Goal: Task Accomplishment & Management: Complete application form

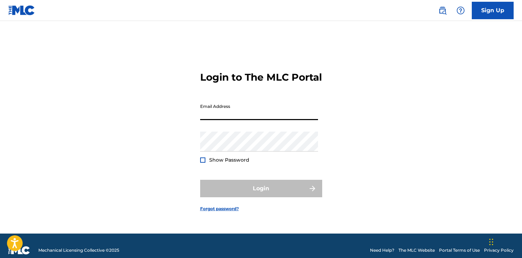
click at [239, 116] on input "Email Address" at bounding box center [259, 110] width 118 height 20
type input "[EMAIL_ADDRESS][DOMAIN_NAME]"
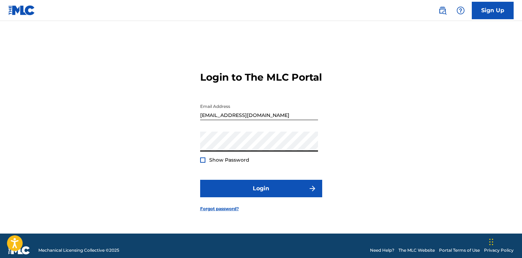
click at [200, 180] on button "Login" at bounding box center [261, 188] width 122 height 17
click at [123, 146] on div "Login to The MLC Portal Email Address [EMAIL_ADDRESS][DOMAIN_NAME] Password Sho…" at bounding box center [261, 135] width 488 height 195
click at [200, 180] on button "Login" at bounding box center [261, 188] width 122 height 17
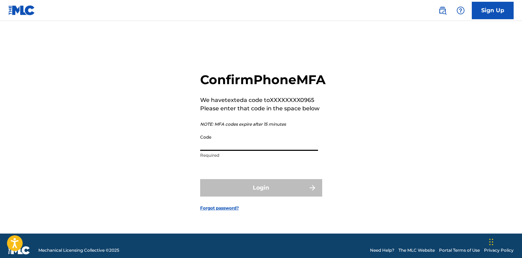
click at [248, 151] on input "Code" at bounding box center [259, 141] width 118 height 20
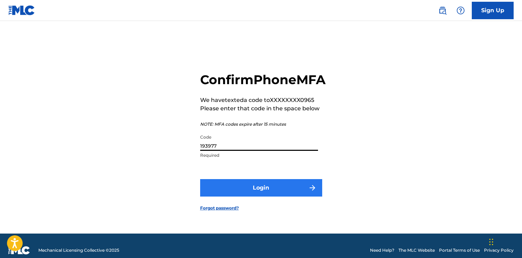
type input "193977"
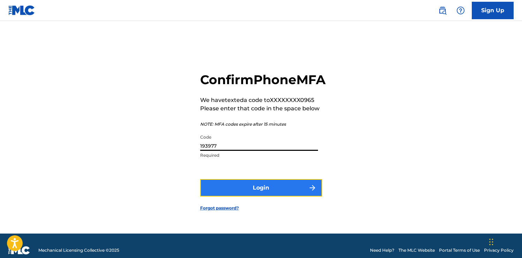
click at [258, 196] on button "Login" at bounding box center [261, 187] width 122 height 17
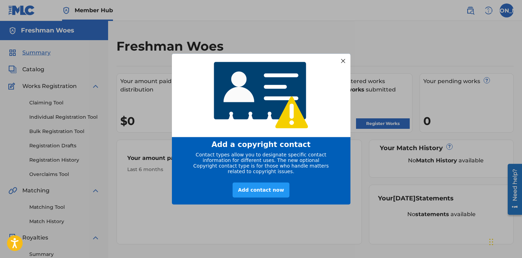
click at [342, 56] on div at bounding box center [342, 60] width 9 height 9
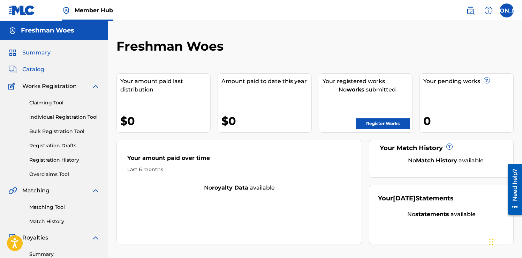
click at [42, 69] on span "Catalog" at bounding box center [33, 69] width 22 height 8
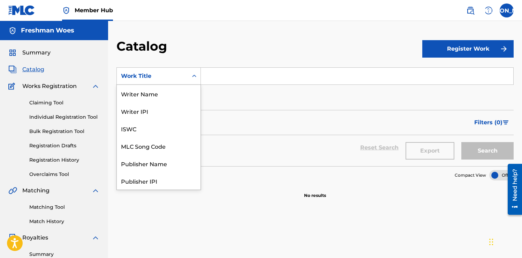
click at [192, 77] on icon "Search Form" at bounding box center [194, 76] width 7 height 7
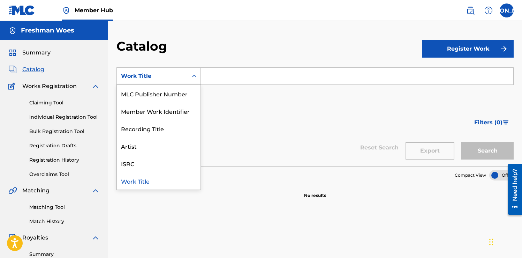
click at [236, 105] on div "SearchWithCriteria3efa7beb-b9f5-4edc-bf49-b92d3106f6bf 12 results available. Us…" at bounding box center [314, 86] width 397 height 39
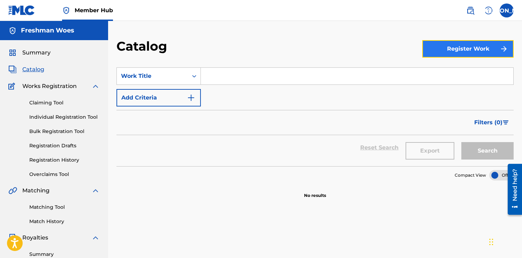
click at [447, 49] on button "Register Work" at bounding box center [467, 48] width 91 height 17
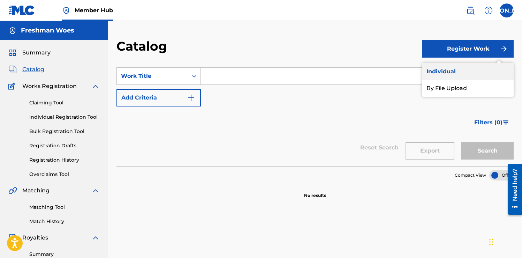
click at [447, 73] on link "Individual" at bounding box center [467, 71] width 91 height 17
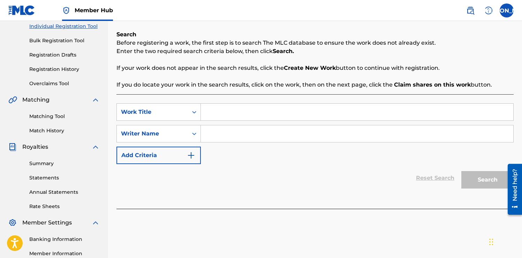
scroll to position [83, 0]
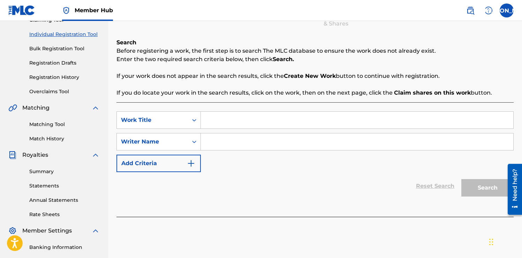
click at [249, 117] on input "Search Form" at bounding box center [357, 120] width 312 height 17
type input "THANK YOU RAP GODS"
click at [330, 140] on input "Search Form" at bounding box center [357, 141] width 312 height 17
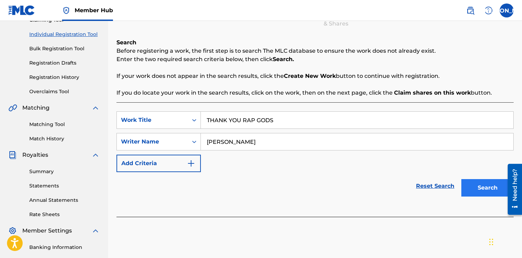
type input "[PERSON_NAME]"
click at [493, 187] on button "Search" at bounding box center [487, 187] width 52 height 17
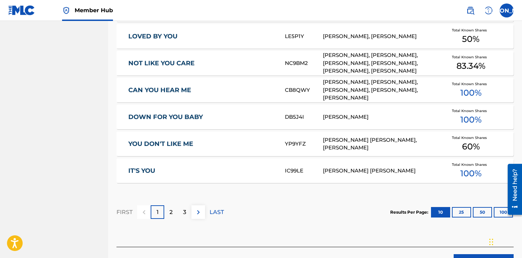
scroll to position [412, 0]
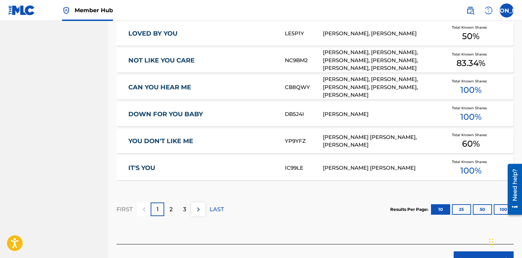
click at [505, 209] on div at bounding box center [513, 189] width 20 height 56
click at [501, 209] on button "100" at bounding box center [503, 209] width 19 height 10
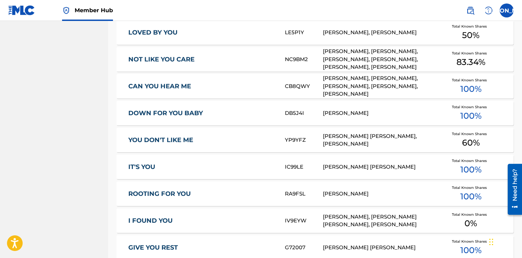
scroll to position [0, 0]
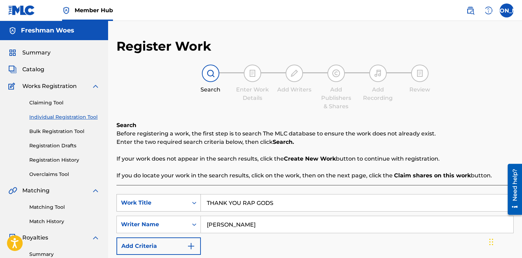
drag, startPoint x: 281, startPoint y: 202, endPoint x: 200, endPoint y: 204, distance: 81.6
click at [200, 204] on div "SearchWithCriteriaa5e8bcce-c0c8-4b4a-8cf7-124849c1997a Work Title THANK YOU RAP…" at bounding box center [314, 202] width 397 height 17
type input "Grimey Connection"
drag, startPoint x: 521, startPoint y: 73, endPoint x: 531, endPoint y: 119, distance: 46.4
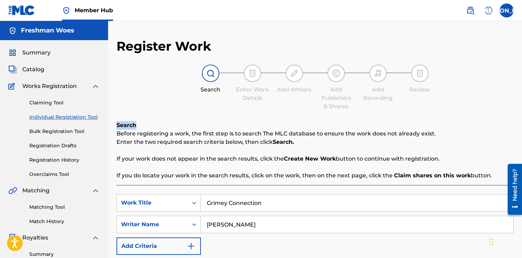
click at [522, 119] on html "Accessibility Screen-Reader Guide, Feedback, and Issue Reporting | New window C…" at bounding box center [261, 129] width 522 height 258
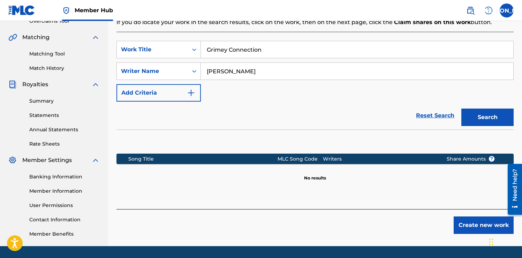
scroll to position [140, 0]
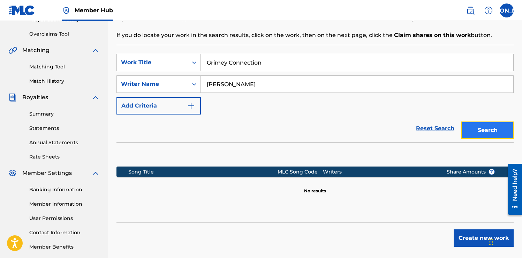
click at [486, 133] on button "Search" at bounding box center [487, 129] width 52 height 17
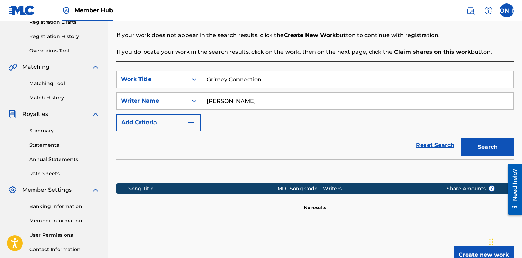
scroll to position [175, 0]
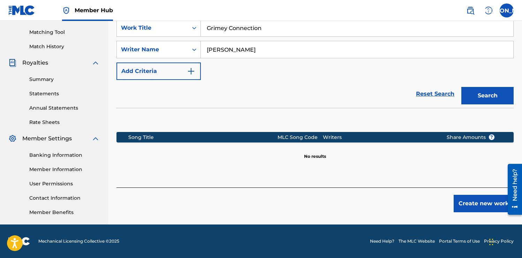
drag, startPoint x: 523, startPoint y: 144, endPoint x: 13, endPoint y: 37, distance: 521.0
click at [483, 202] on button "Create new work" at bounding box center [484, 203] width 60 height 17
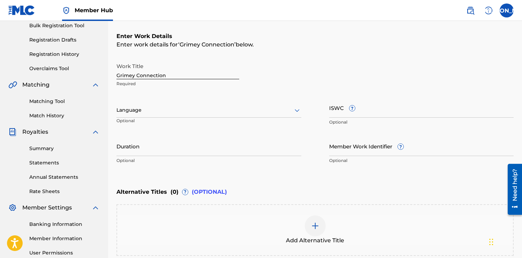
scroll to position [104, 0]
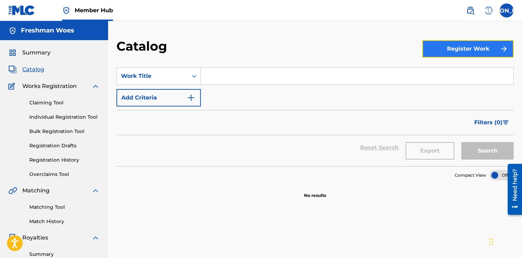
click at [457, 56] on button "Register Work" at bounding box center [467, 48] width 91 height 17
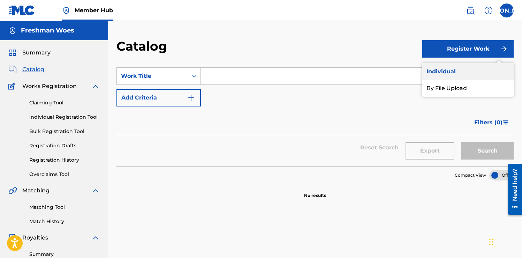
click at [456, 74] on link "Individual" at bounding box center [467, 71] width 91 height 17
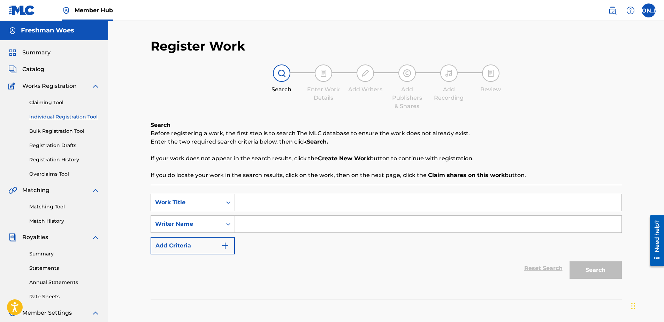
click at [275, 192] on div "SearchWithCriteriaa5e8bcce-c0c8-4b4a-8cf7-124849c1997a Work Title SearchWithCri…" at bounding box center [386, 242] width 471 height 114
click at [273, 199] on input "Search Form" at bounding box center [428, 202] width 387 height 17
type input "Effortless"
click at [296, 224] on input "Search Form" at bounding box center [428, 224] width 387 height 17
type input "[PERSON_NAME]"
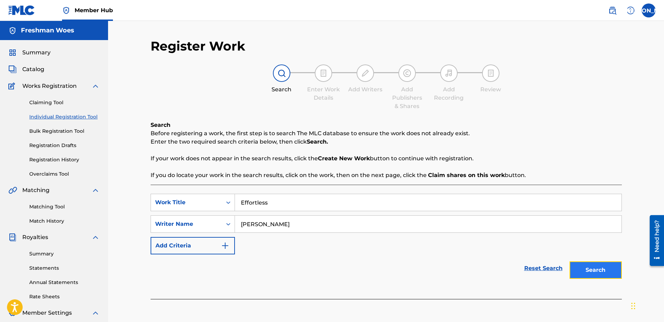
click at [522, 257] on button "Search" at bounding box center [596, 270] width 52 height 17
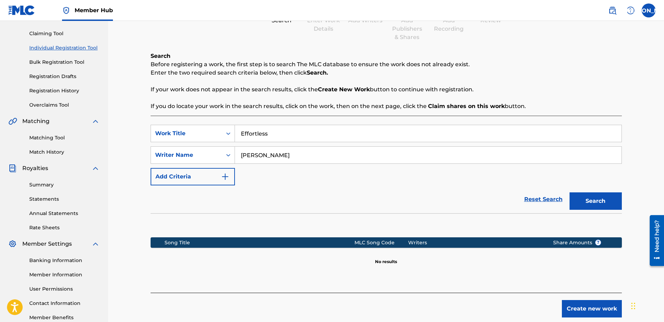
scroll to position [100, 0]
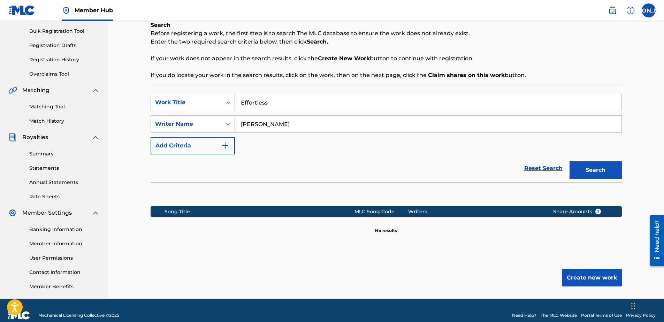
drag, startPoint x: 666, startPoint y: 159, endPoint x: 3, endPoint y: 35, distance: 674.7
click at [522, 257] on button "Create new work" at bounding box center [592, 277] width 60 height 17
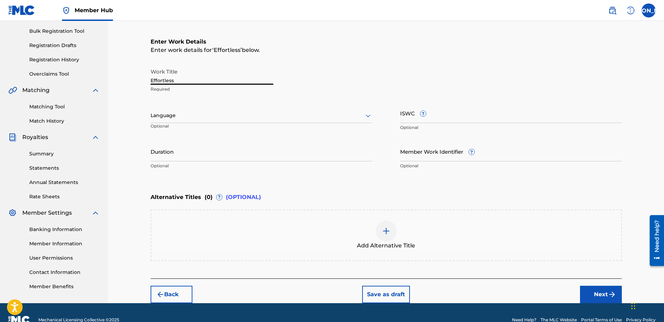
drag, startPoint x: 195, startPoint y: 81, endPoint x: 143, endPoint y: 81, distance: 52.0
click at [142, 81] on div "Register Work Search Enter Work Details Add Writers Add Publishers & Shares Add…" at bounding box center [386, 120] width 488 height 365
paste input "(feat. [PERSON_NAME], LMNO & Myka 9)"
type input "Effortless (feat. [PERSON_NAME], LMNO & Myka 9)"
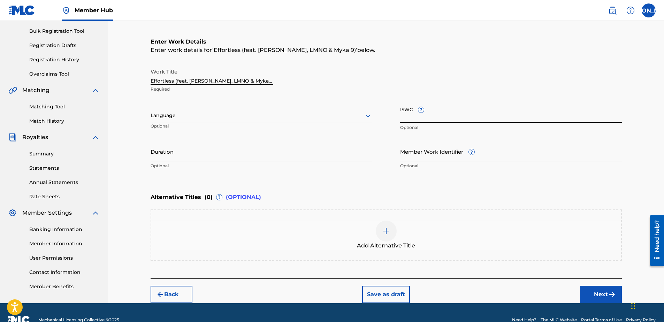
click at [444, 114] on input "ISWC ?" at bounding box center [511, 113] width 222 height 20
paste input "QZK6Q2447944"
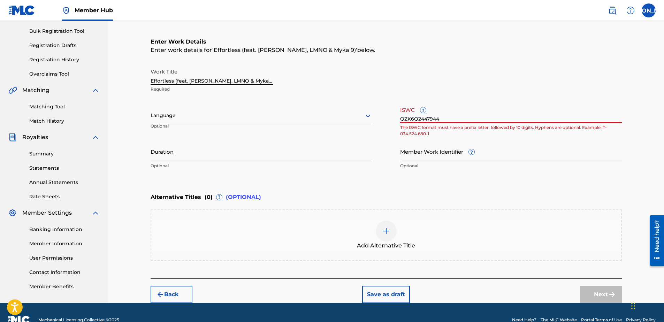
drag, startPoint x: 440, startPoint y: 118, endPoint x: 392, endPoint y: 120, distance: 47.8
click at [392, 120] on div "Work Title Effortless (feat. [PERSON_NAME], LMNO & Myka 9) Required Language Op…" at bounding box center [386, 119] width 471 height 108
type input "QZK6Q2447944"
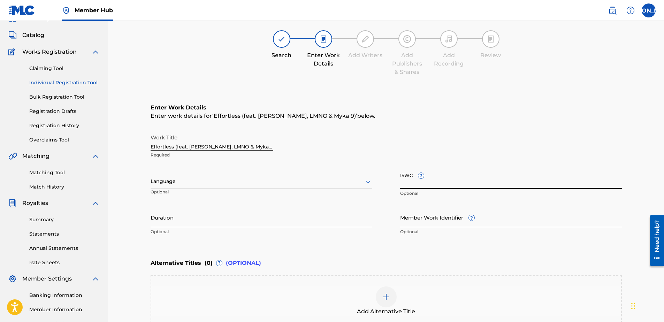
scroll to position [20, 0]
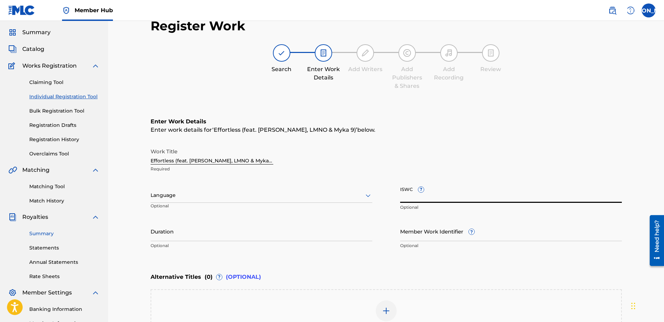
click at [41, 233] on link "Summary" at bounding box center [64, 233] width 70 height 7
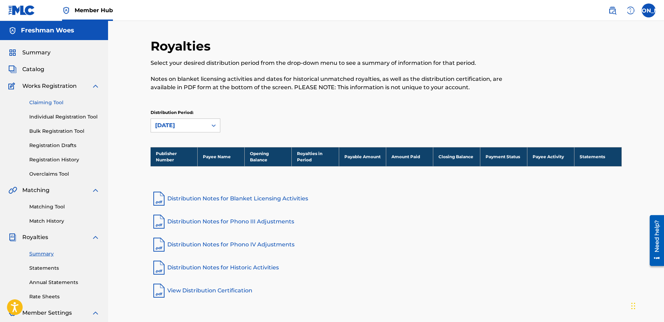
click at [44, 104] on link "Claiming Tool" at bounding box center [64, 102] width 70 height 7
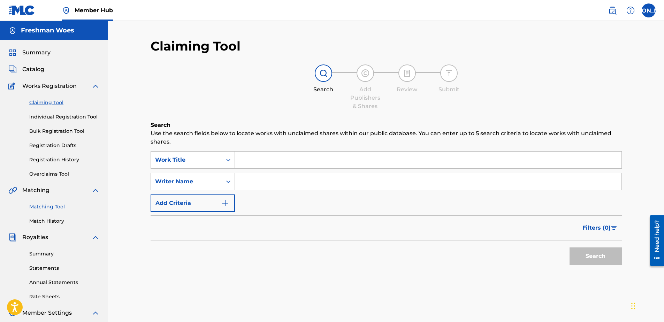
click at [48, 207] on link "Matching Tool" at bounding box center [64, 206] width 70 height 7
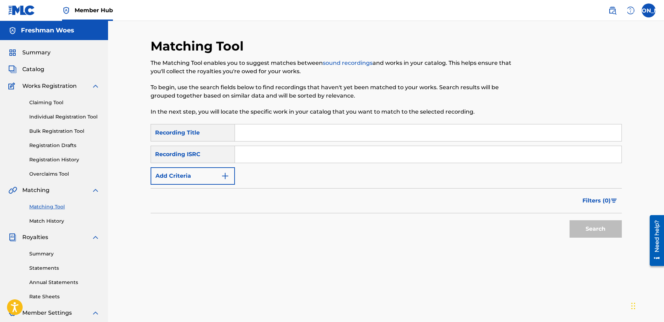
click at [286, 151] on input "Search Form" at bounding box center [428, 154] width 387 height 17
paste input "QZK6Q2447944"
type input "QZK6Q2447944"
click at [522, 226] on button "Search" at bounding box center [596, 228] width 52 height 17
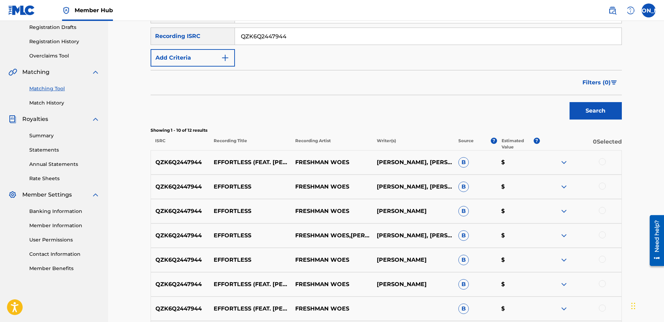
scroll to position [115, 0]
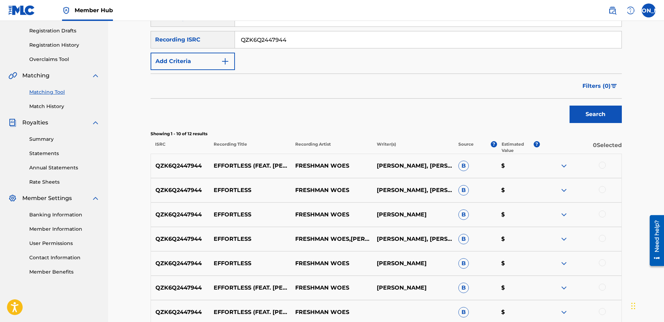
click at [522, 166] on div at bounding box center [602, 165] width 7 height 7
click at [522, 189] on div at bounding box center [602, 189] width 7 height 7
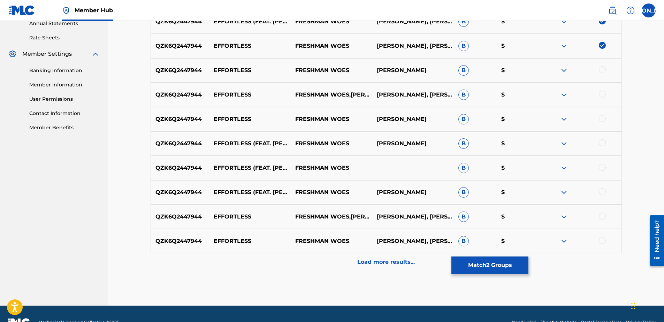
scroll to position [260, 0]
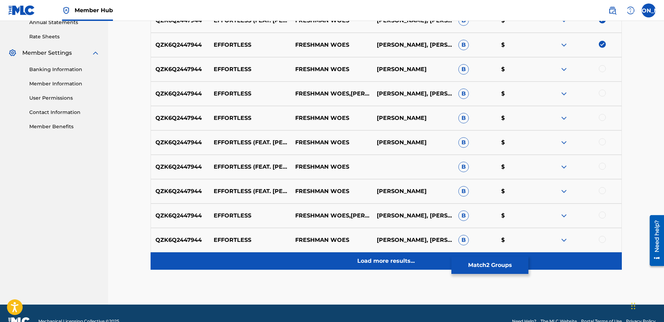
click at [389, 257] on p "Load more results..." at bounding box center [386, 261] width 58 height 8
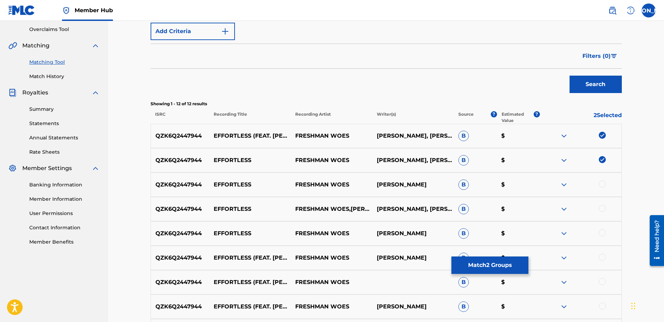
scroll to position [136, 0]
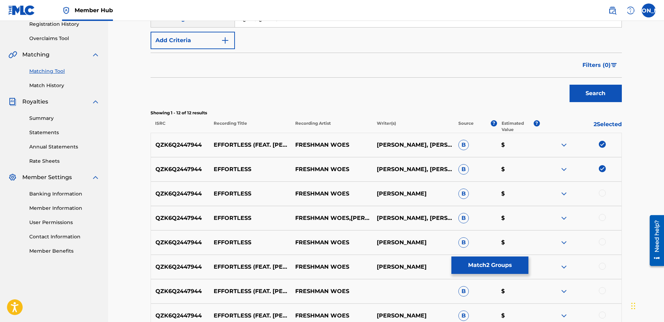
click at [522, 195] on div at bounding box center [602, 193] width 7 height 7
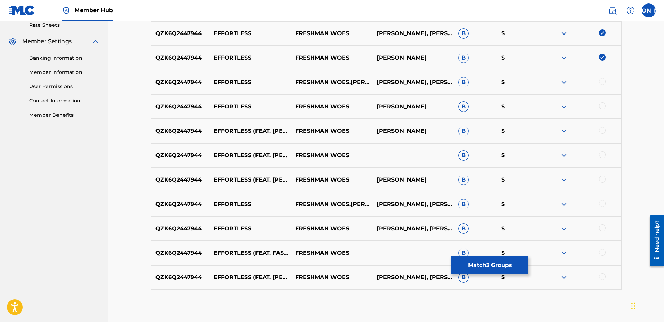
scroll to position [273, 0]
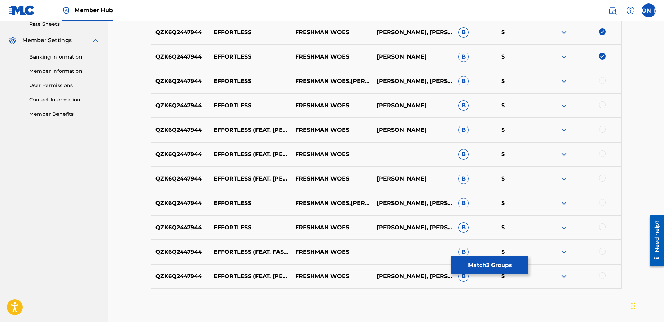
click at [522, 79] on div at bounding box center [602, 80] width 7 height 7
click at [522, 110] on div at bounding box center [581, 105] width 82 height 8
click at [522, 106] on div at bounding box center [602, 104] width 7 height 7
click at [522, 131] on div at bounding box center [602, 129] width 7 height 7
click at [522, 156] on div at bounding box center [602, 153] width 7 height 7
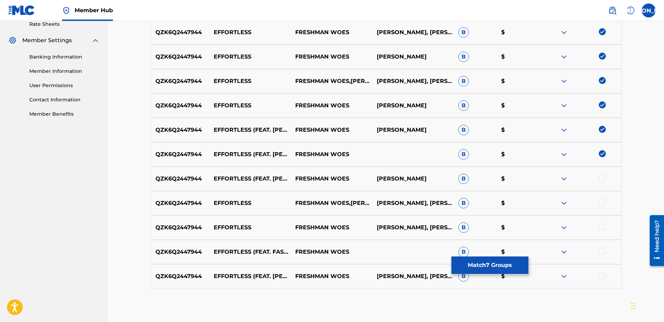
click at [522, 179] on div at bounding box center [602, 178] width 7 height 7
click at [522, 203] on div at bounding box center [602, 202] width 7 height 7
click at [522, 227] on div at bounding box center [602, 227] width 7 height 7
click at [522, 253] on div at bounding box center [602, 251] width 7 height 7
click at [522, 257] on div at bounding box center [602, 275] width 7 height 7
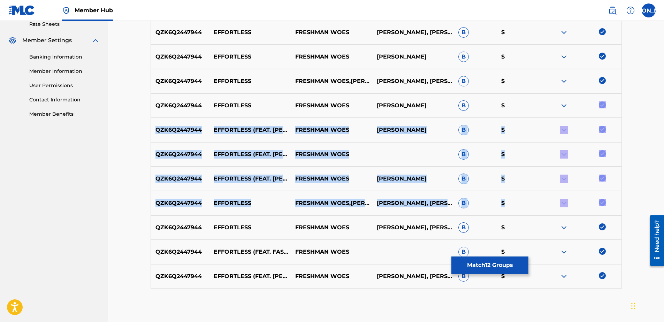
drag, startPoint x: 664, startPoint y: 203, endPoint x: 667, endPoint y: 106, distance: 97.0
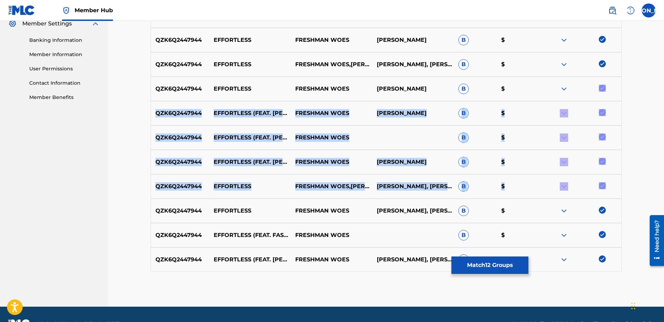
scroll to position [291, 0]
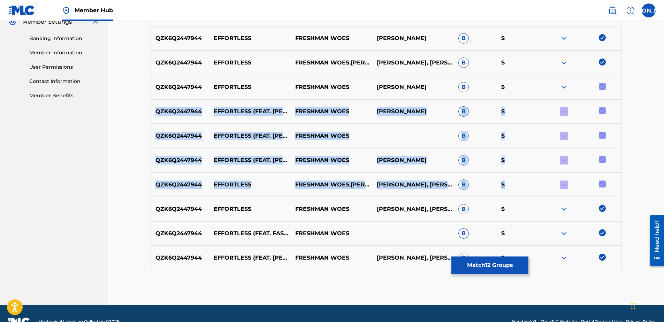
click at [522, 157] on div "Matching Tool The Matching Tool enables you to suggest matches between sound re…" at bounding box center [386, 17] width 556 height 575
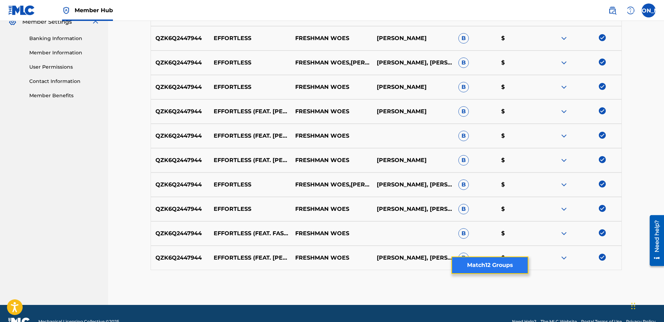
click at [498, 257] on button "Match 12 Groups" at bounding box center [490, 265] width 77 height 17
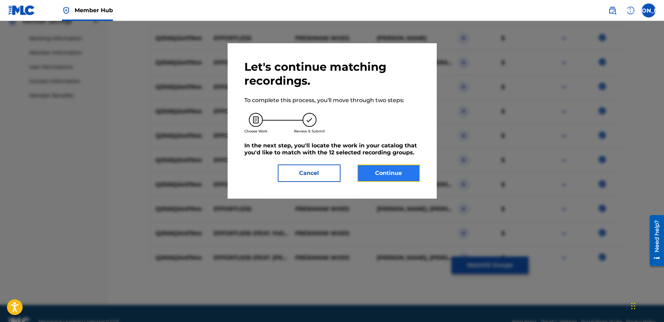
click at [382, 174] on button "Continue" at bounding box center [388, 173] width 63 height 17
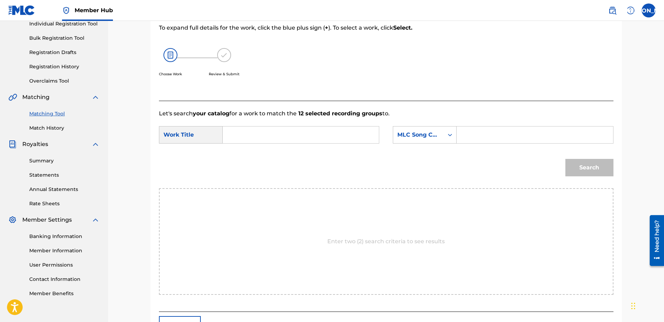
scroll to position [94, 0]
click at [450, 132] on icon "Search Form" at bounding box center [450, 134] width 7 height 7
click at [486, 165] on div "Search" at bounding box center [386, 169] width 455 height 36
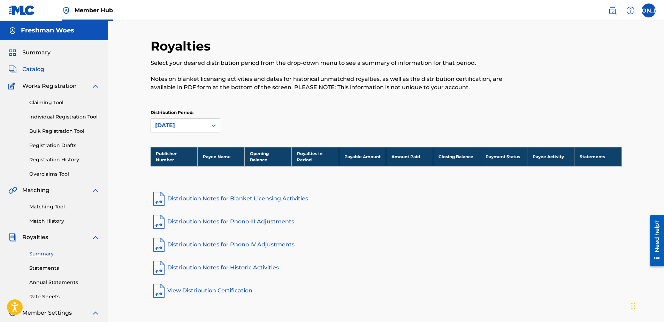
click at [37, 71] on span "Catalog" at bounding box center [33, 69] width 22 height 8
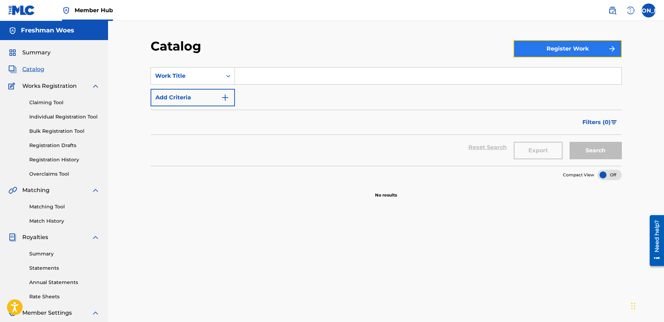
click at [522, 55] on button "Register Work" at bounding box center [568, 48] width 108 height 17
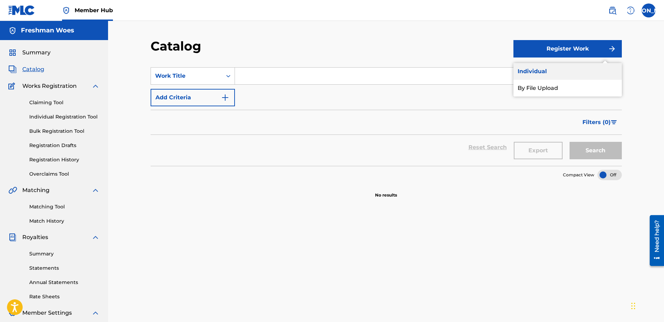
click at [522, 70] on link "Individual" at bounding box center [568, 71] width 108 height 17
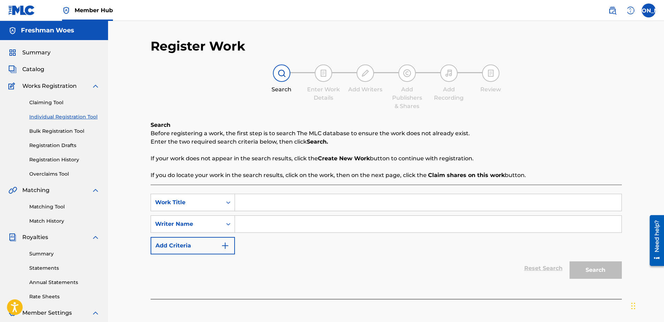
click at [272, 201] on input "Search Form" at bounding box center [428, 202] width 387 height 17
paste input "Effortless (feat. [PERSON_NAME], LMNO & Myka 9)"
type input "Effortless (feat. [PERSON_NAME], LMNO & Myka 9)"
click at [282, 227] on input "Search Form" at bounding box center [428, 224] width 387 height 17
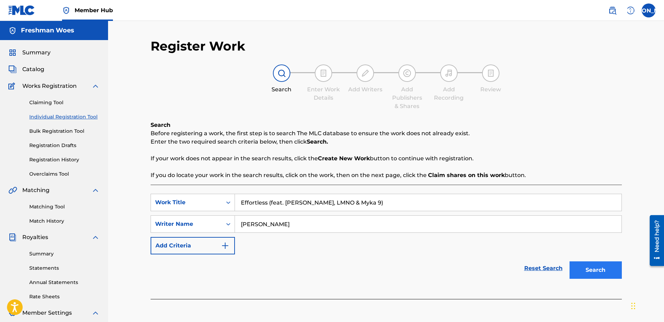
type input "[PERSON_NAME]"
click at [522, 257] on button "Search" at bounding box center [596, 270] width 52 height 17
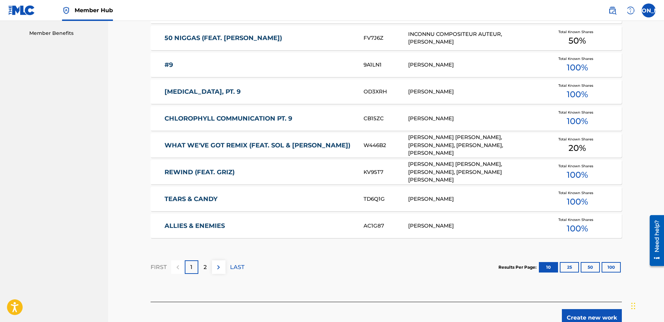
scroll to position [356, 0]
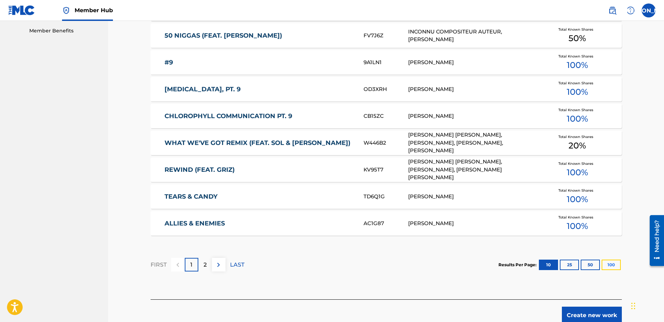
click at [522, 257] on button "100" at bounding box center [611, 265] width 19 height 10
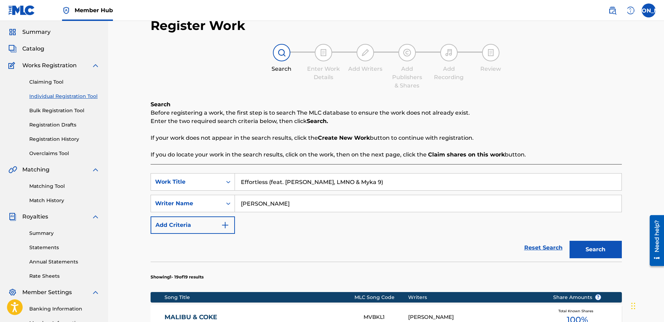
scroll to position [0, 0]
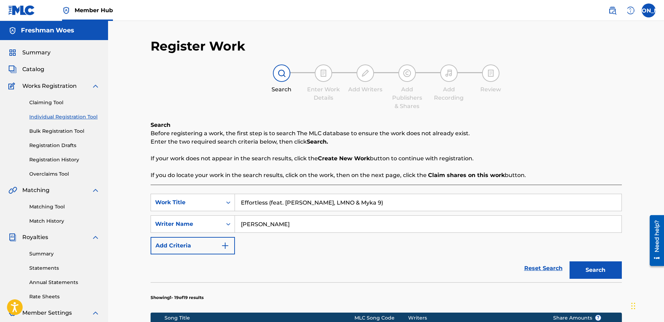
click at [522, 78] on div "Search Enter Work Details Add Writers Add Publishers & Shares Add Recording Rev…" at bounding box center [386, 88] width 471 height 46
click at [522, 257] on button "Search" at bounding box center [596, 270] width 52 height 17
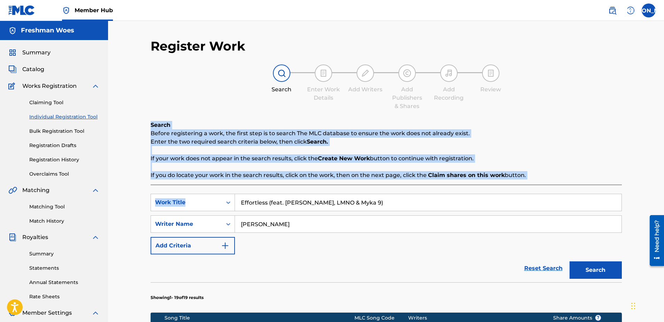
drag, startPoint x: 664, startPoint y: 89, endPoint x: 679, endPoint y: 195, distance: 107.5
click at [522, 195] on html "Accessibility Screen-Reader Guide, Feedback, and Issue Reporting | New window C…" at bounding box center [332, 161] width 664 height 322
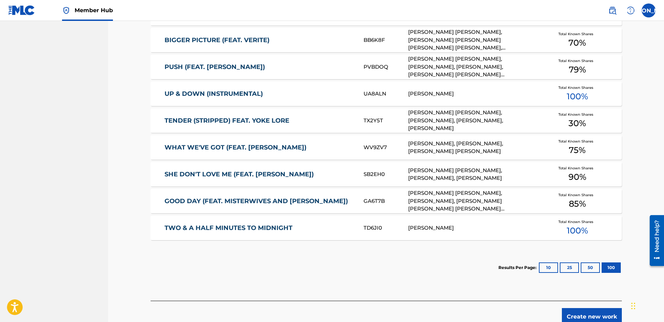
scroll to position [630, 0]
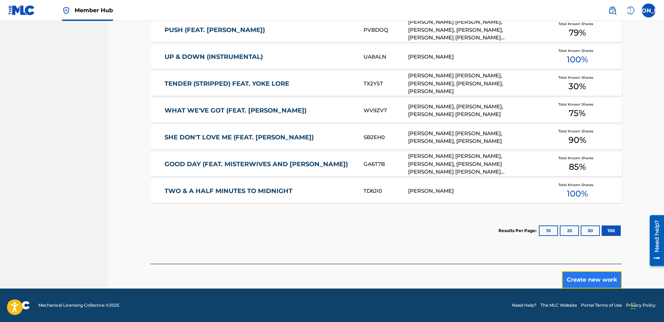
click at [522, 257] on button "Create new work" at bounding box center [592, 279] width 60 height 17
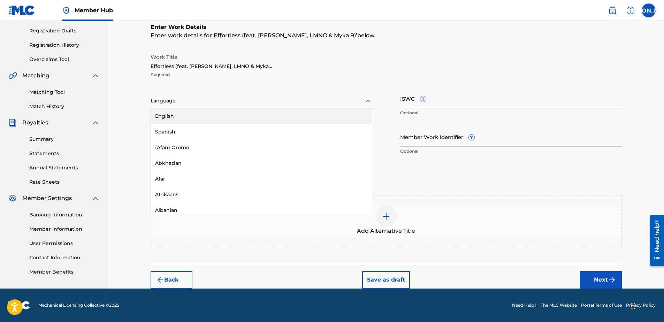
click at [329, 102] on div at bounding box center [262, 101] width 222 height 9
click at [318, 115] on div "English" at bounding box center [261, 116] width 221 height 16
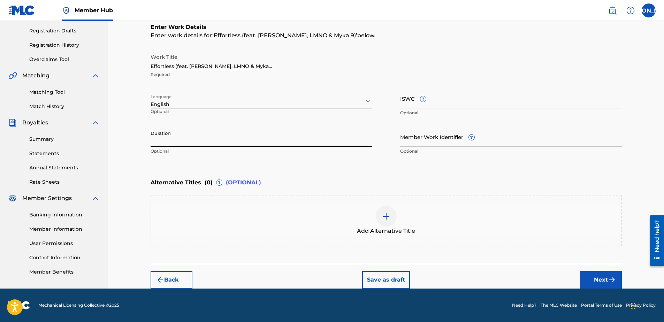
click at [286, 138] on input "Duration" at bounding box center [262, 137] width 222 height 20
click at [522, 257] on button "Next" at bounding box center [601, 279] width 42 height 17
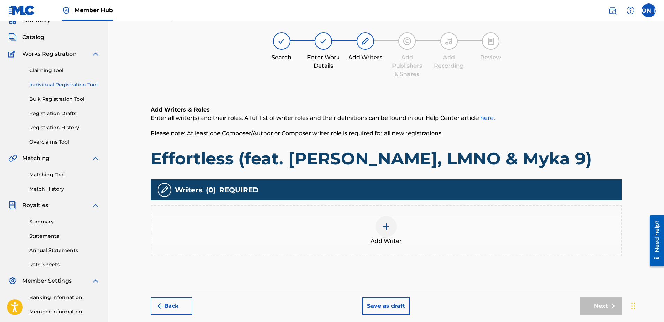
scroll to position [31, 0]
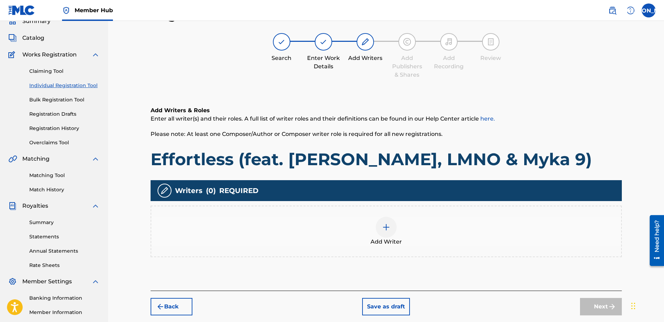
click at [391, 232] on div at bounding box center [386, 227] width 21 height 21
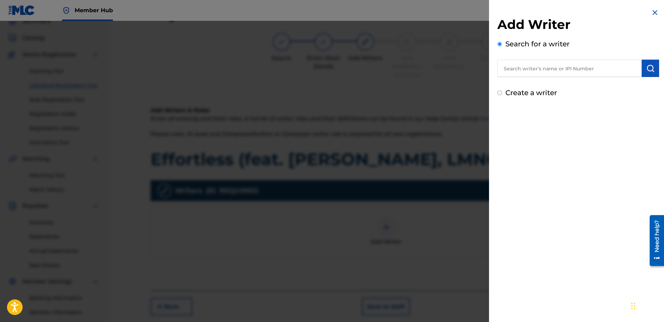
click at [522, 69] on input "text" at bounding box center [570, 68] width 144 height 17
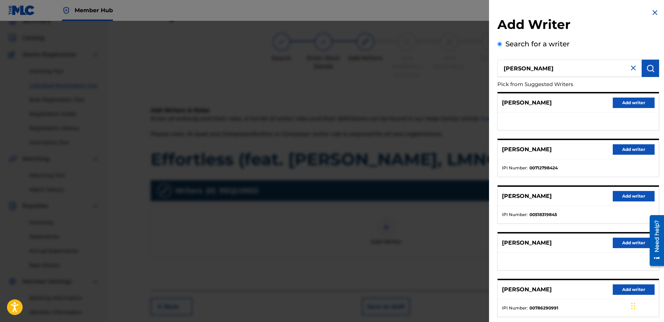
drag, startPoint x: 582, startPoint y: 69, endPoint x: 482, endPoint y: 67, distance: 100.5
click at [482, 67] on div "Add Writer Search for a writer [PERSON_NAME] Pick from Suggested Writers [PERSO…" at bounding box center [332, 171] width 664 height 301
type input "Freshman Woes"
click at [522, 13] on img at bounding box center [655, 12] width 8 height 8
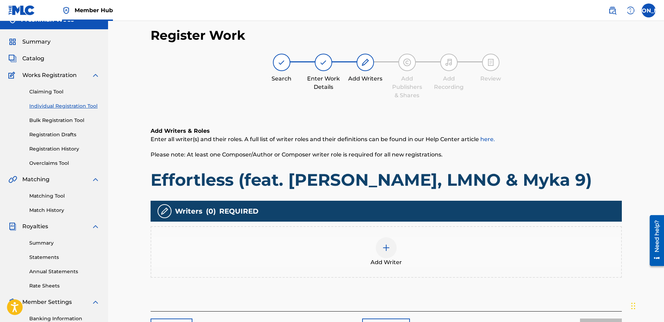
scroll to position [0, 0]
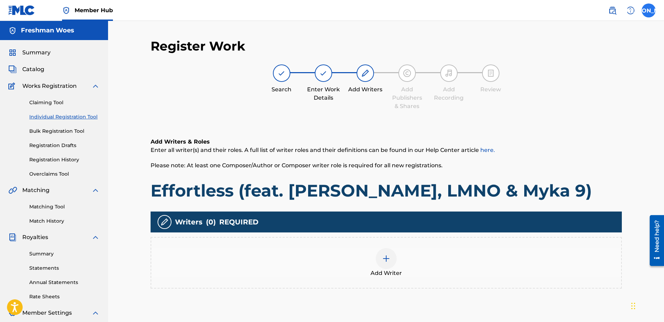
click at [522, 8] on label at bounding box center [649, 10] width 14 height 14
click at [522, 10] on input "[PERSON_NAME] [EMAIL_ADDRESS][DOMAIN_NAME] Notification Preferences Profile Log…" at bounding box center [649, 10] width 0 height 0
click at [522, 87] on link "Profile" at bounding box center [580, 87] width 14 height 6
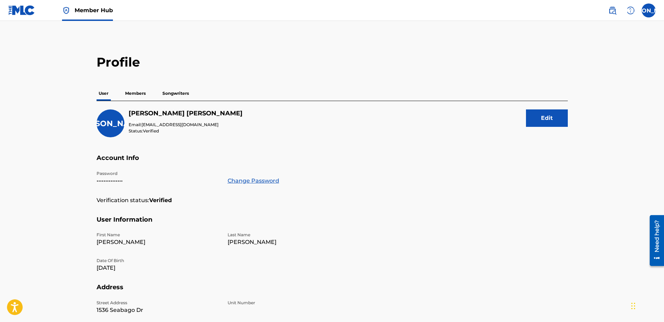
click at [139, 91] on p "Members" at bounding box center [135, 93] width 25 height 15
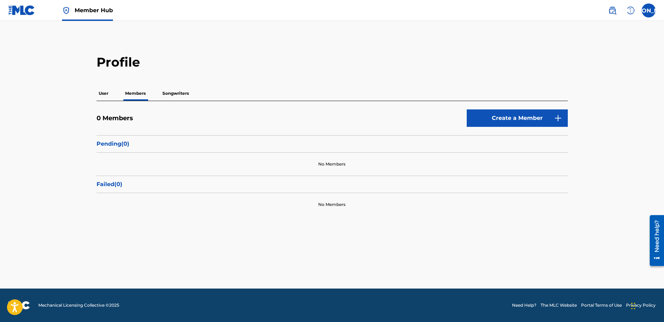
click at [108, 93] on p "User" at bounding box center [104, 93] width 14 height 15
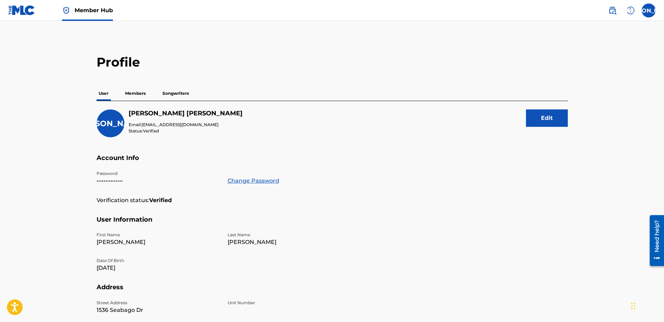
click at [176, 96] on p "Songwriters" at bounding box center [175, 93] width 31 height 15
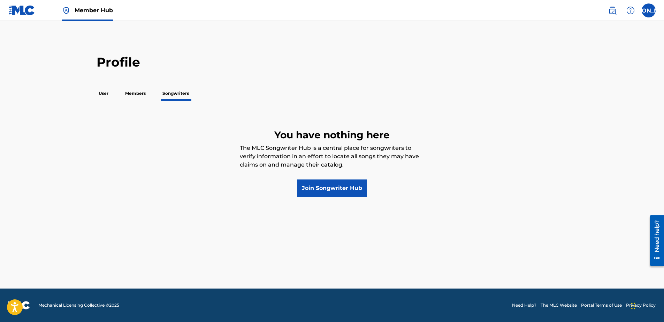
click at [124, 93] on p "Members" at bounding box center [135, 93] width 25 height 15
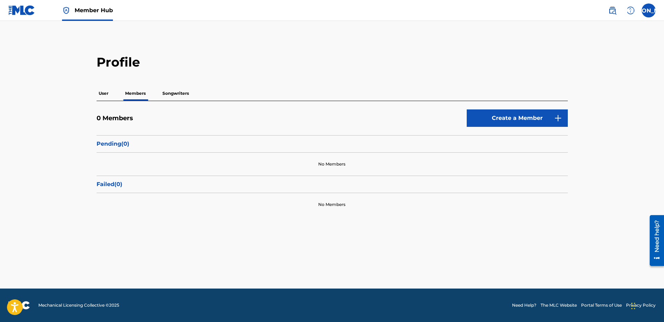
click at [100, 95] on p "User" at bounding box center [104, 93] width 14 height 15
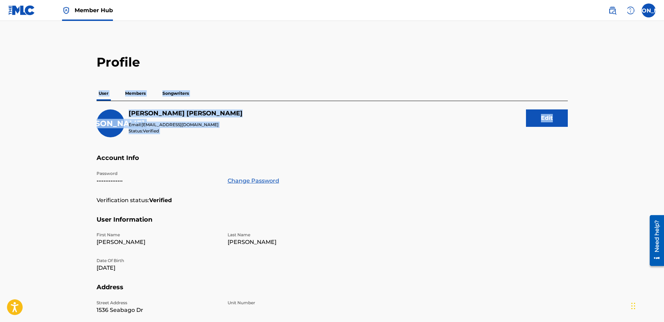
drag, startPoint x: 664, startPoint y: 47, endPoint x: 676, endPoint y: 130, distance: 84.2
click at [522, 130] on html "Accessibility Screen-Reader Guide, Feedback, and Issue Reporting | New window C…" at bounding box center [332, 161] width 664 height 322
drag, startPoint x: 676, startPoint y: 130, endPoint x: 653, endPoint y: 129, distance: 23.0
click at [522, 129] on main "Profile User Members Songwriters [PERSON_NAME] Email: [EMAIL_ADDRESS][DOMAIN_NA…" at bounding box center [332, 228] width 664 height 415
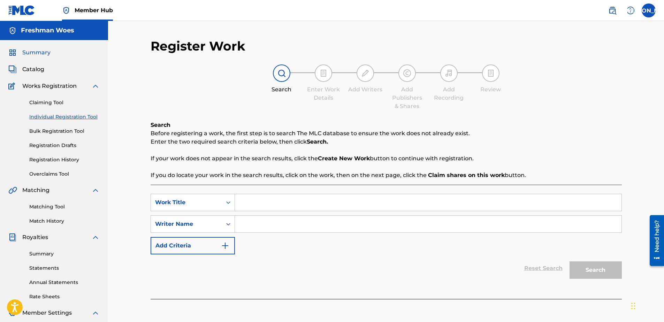
click at [34, 50] on span "Summary" at bounding box center [36, 52] width 28 height 8
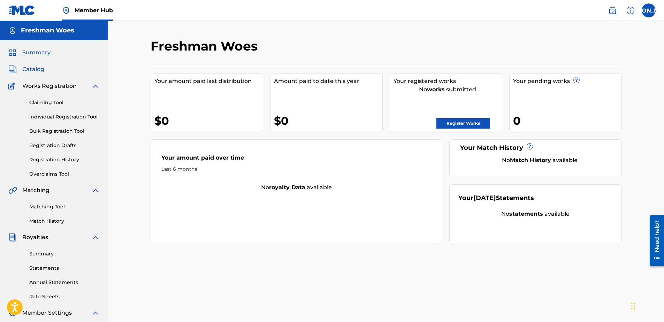
click at [35, 69] on span "Catalog" at bounding box center [33, 69] width 22 height 8
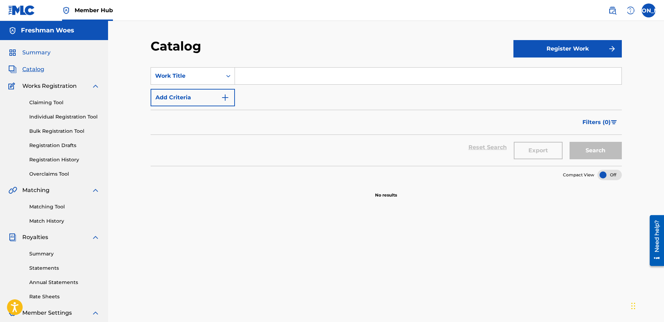
click at [35, 51] on span "Summary" at bounding box center [36, 52] width 28 height 8
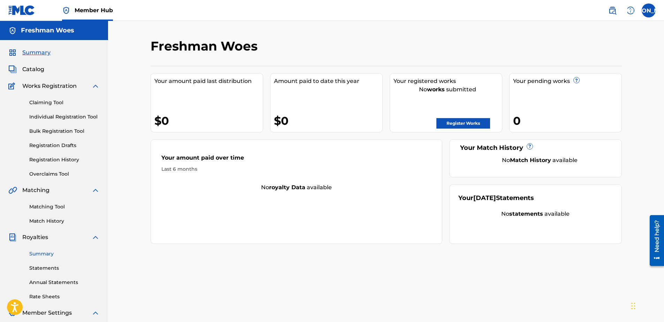
click at [50, 252] on link "Summary" at bounding box center [64, 253] width 70 height 7
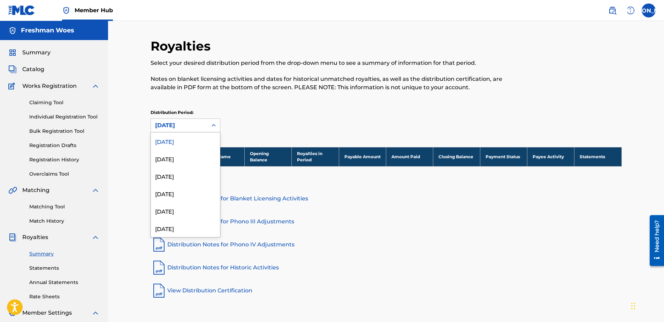
click at [193, 124] on div "[DATE]" at bounding box center [179, 125] width 48 height 8
click at [294, 126] on div "Distribution Period: 54 results available. Use Up and Down to choose options, p…" at bounding box center [386, 121] width 471 height 23
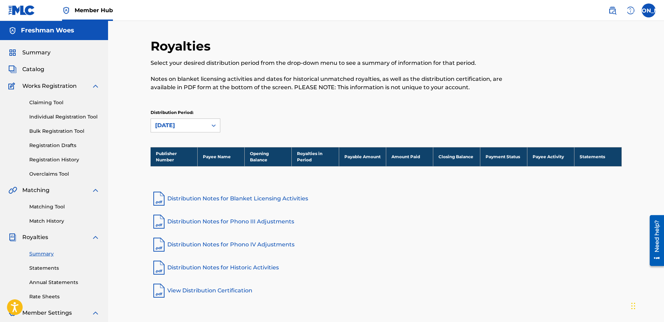
click at [204, 257] on link "View Distribution Certification" at bounding box center [386, 290] width 471 height 17
click at [50, 257] on link "Statements" at bounding box center [64, 268] width 70 height 7
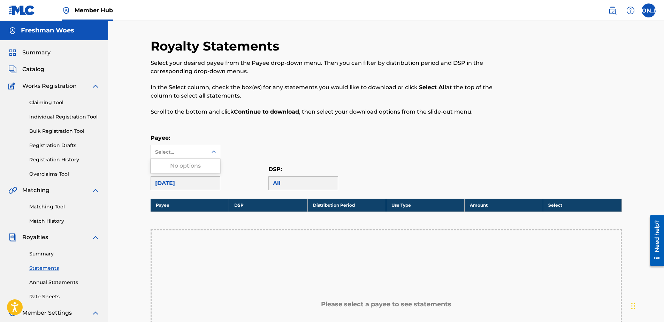
click at [207, 148] on div "Select..." at bounding box center [179, 151] width 56 height 13
click at [281, 135] on div "Payee: Select..." at bounding box center [386, 146] width 471 height 25
click at [73, 257] on link "Annual Statements" at bounding box center [64, 282] width 70 height 7
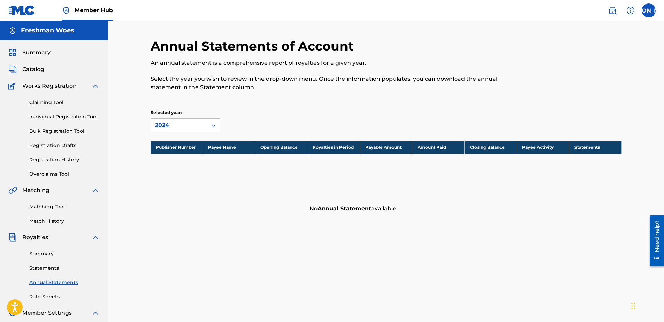
click at [124, 257] on div "Annual Statements of Account An annual statement is a comprehensive report of r…" at bounding box center [386, 210] width 556 height 378
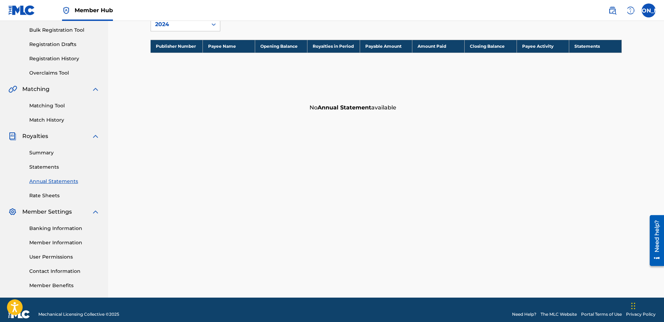
scroll to position [110, 0]
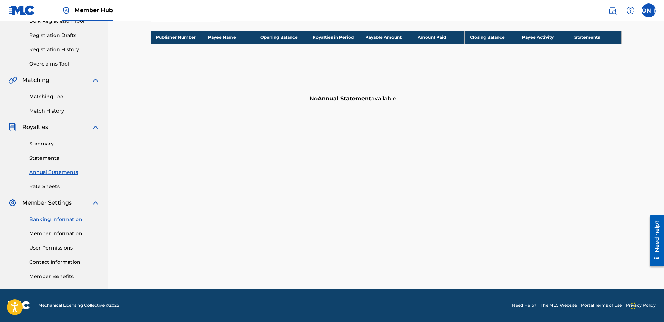
click at [54, 221] on link "Banking Information" at bounding box center [64, 219] width 70 height 7
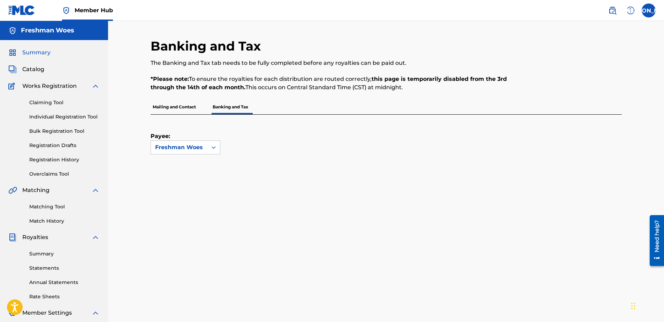
click at [33, 53] on span "Summary" at bounding box center [36, 52] width 28 height 8
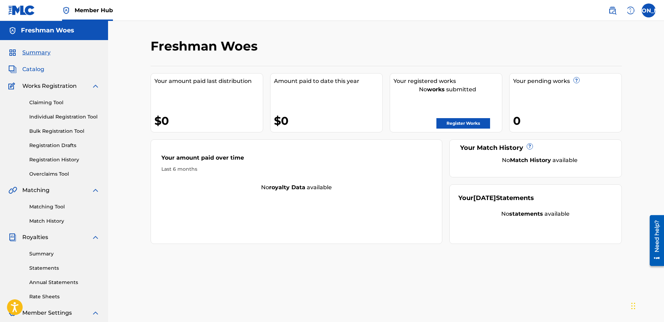
click at [38, 71] on span "Catalog" at bounding box center [33, 69] width 22 height 8
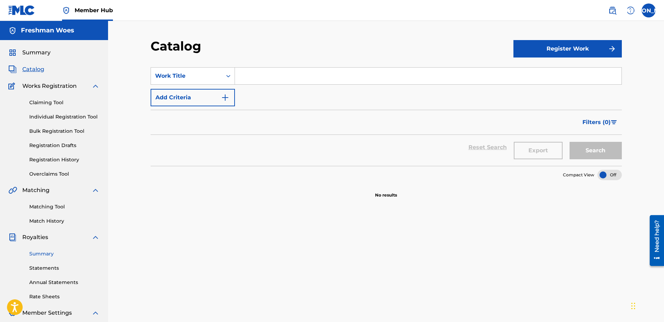
click at [47, 254] on link "Summary" at bounding box center [64, 253] width 70 height 7
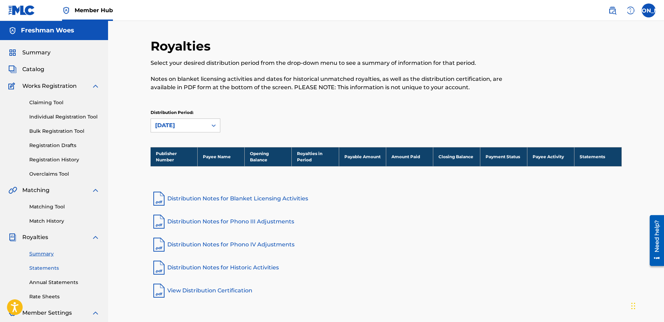
click at [42, 257] on link "Statements" at bounding box center [64, 268] width 70 height 7
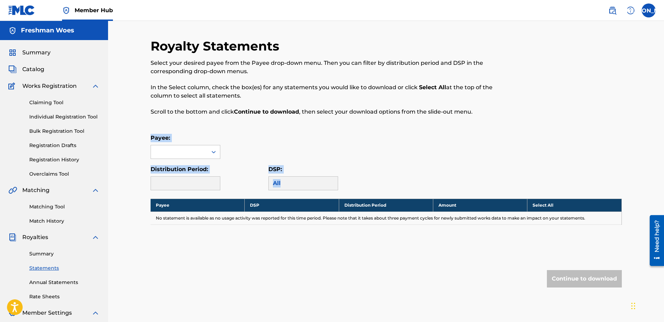
drag, startPoint x: 664, startPoint y: 91, endPoint x: 670, endPoint y: 183, distance: 92.6
click at [522, 183] on html "Accessibility Screen-Reader Guide, Feedback, and Issue Reporting | New window C…" at bounding box center [332, 161] width 664 height 322
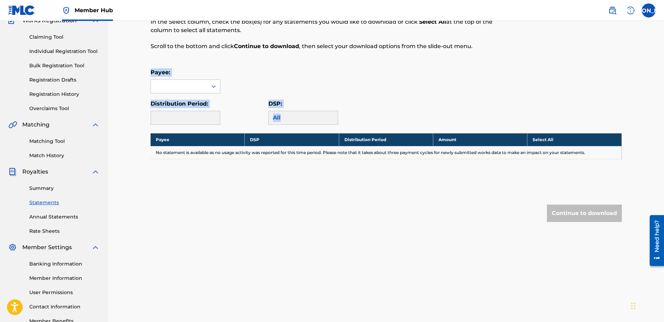
scroll to position [110, 0]
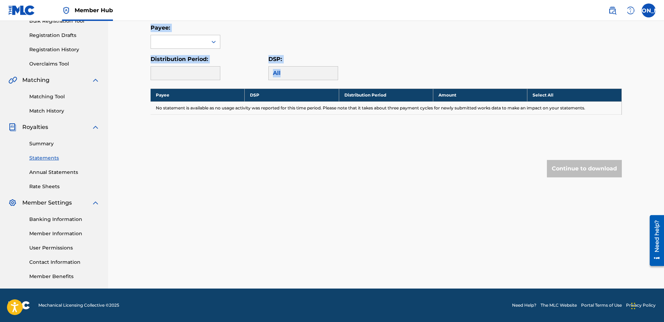
drag, startPoint x: 670, startPoint y: 183, endPoint x: 13, endPoint y: 24, distance: 676.0
click at [53, 233] on link "Member Information" at bounding box center [64, 233] width 70 height 7
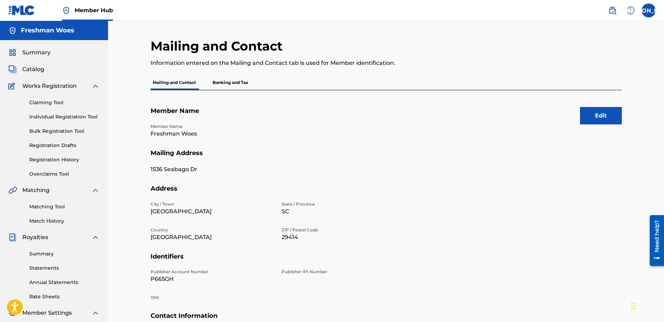
click at [244, 82] on p "Banking and Tax" at bounding box center [231, 82] width 40 height 15
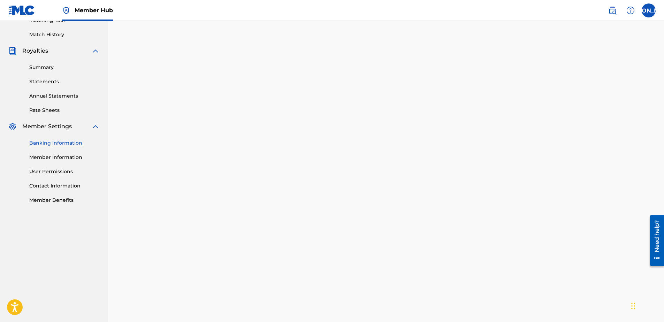
scroll to position [183, 0]
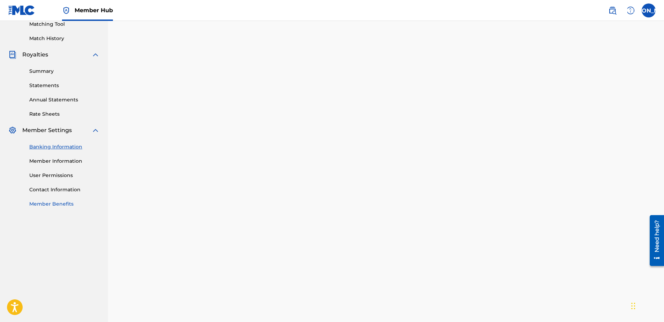
click at [58, 203] on link "Member Benefits" at bounding box center [64, 204] width 70 height 7
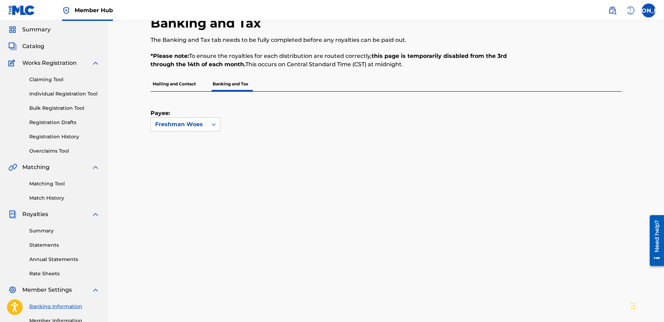
scroll to position [0, 0]
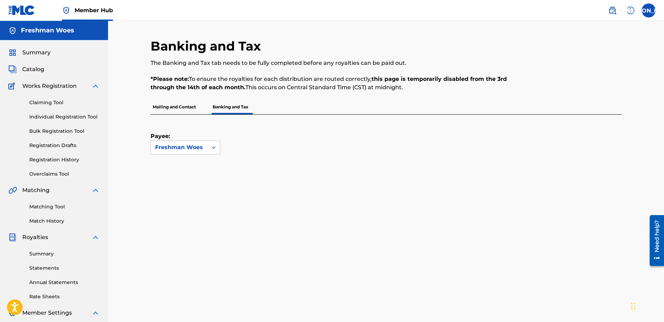
click at [41, 30] on h5 "Freshman Woes" at bounding box center [47, 31] width 53 height 8
click at [14, 48] on img at bounding box center [12, 52] width 8 height 8
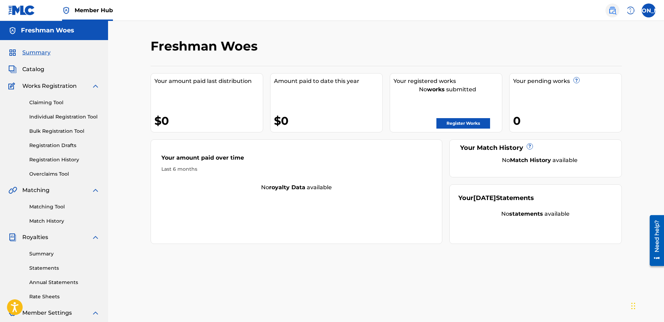
click at [522, 13] on img at bounding box center [613, 10] width 8 height 8
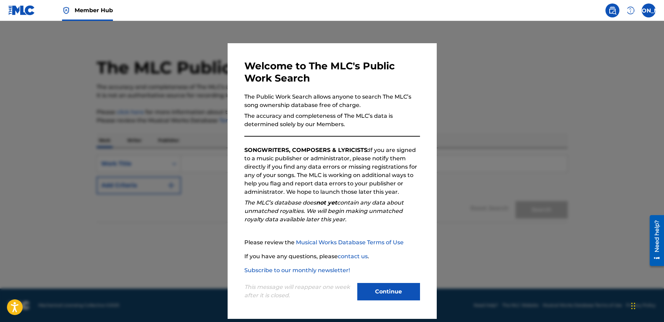
click at [461, 222] on div at bounding box center [332, 182] width 664 height 322
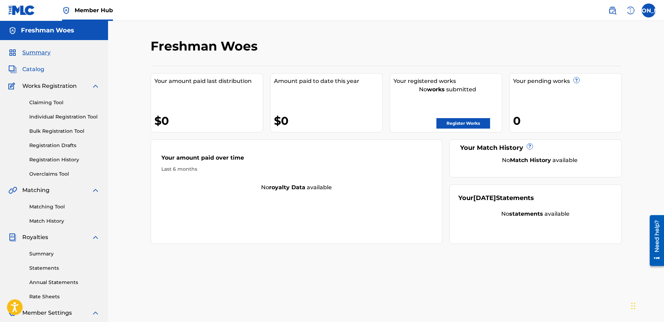
click at [41, 70] on span "Catalog" at bounding box center [33, 69] width 22 height 8
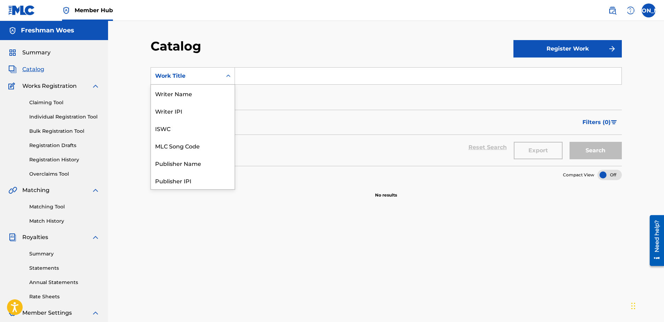
click at [230, 74] on icon "Search Form" at bounding box center [228, 76] width 7 height 7
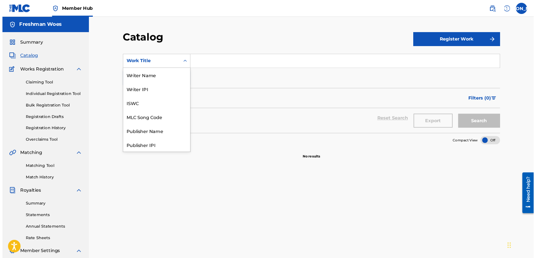
scroll to position [105, 0]
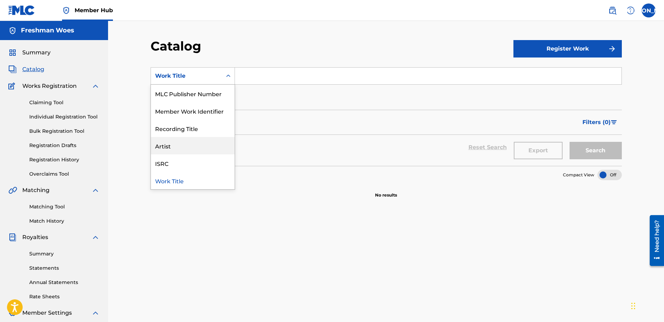
click at [218, 149] on div "Artist" at bounding box center [193, 145] width 84 height 17
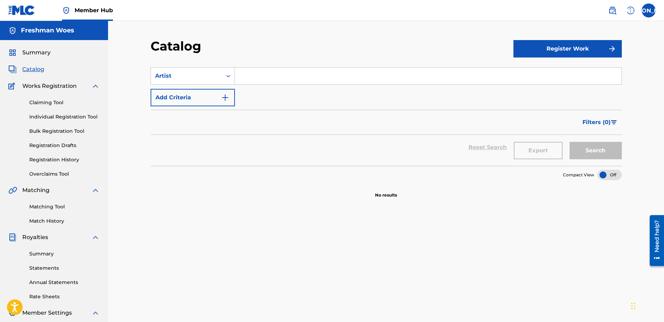
click at [264, 73] on input "Search Form" at bounding box center [428, 76] width 387 height 17
type input "Freshman Woes"
click at [522, 152] on button "Search" at bounding box center [596, 150] width 52 height 17
click at [39, 51] on span "Summary" at bounding box center [36, 52] width 28 height 8
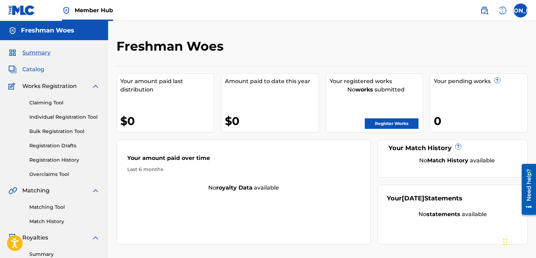
click at [38, 68] on span "Catalog" at bounding box center [33, 69] width 22 height 8
